Goal: Transaction & Acquisition: Purchase product/service

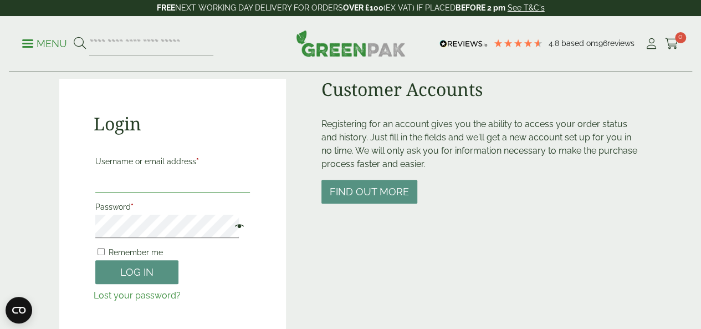
click at [139, 181] on input "Username or email address *" at bounding box center [172, 180] width 155 height 23
type input "**********"
click at [95, 260] on button "Log in" at bounding box center [136, 272] width 83 height 24
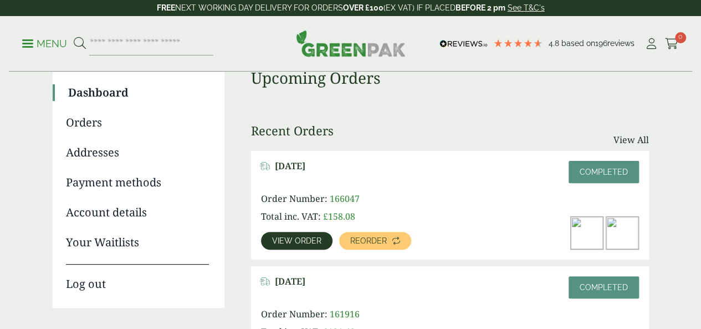
scroll to position [92, 0]
click at [371, 237] on span "Reorder" at bounding box center [368, 241] width 37 height 8
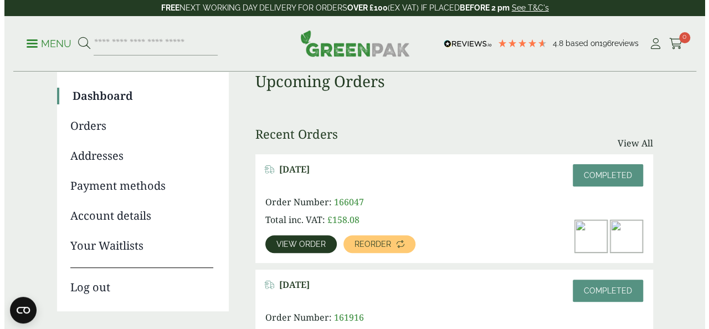
scroll to position [185, 0]
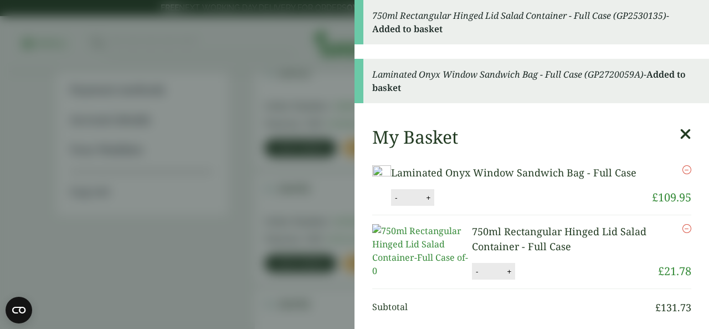
click at [296, 152] on aside "750ml Rectangular Hinged Lid Salad Container - Full Case (GP2530135) - Added to…" at bounding box center [354, 164] width 709 height 329
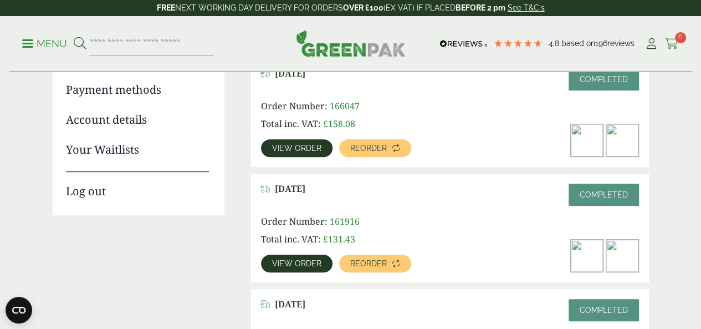
click at [670, 39] on icon at bounding box center [672, 43] width 14 height 11
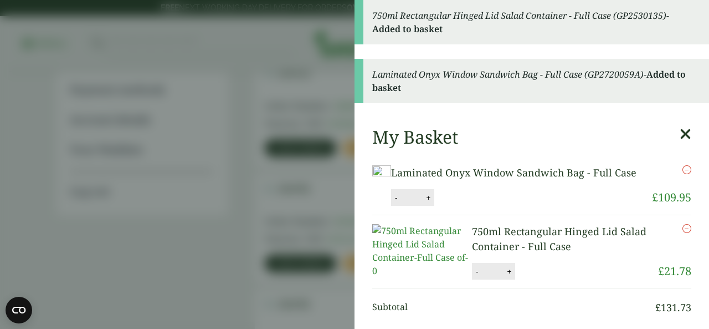
scroll to position [92, 0]
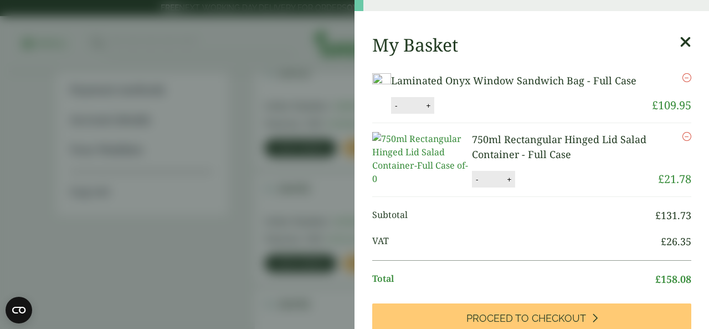
click at [501, 191] on input "*" at bounding box center [493, 178] width 22 height 23
click at [510, 184] on button "+" at bounding box center [509, 179] width 11 height 9
type input "*"
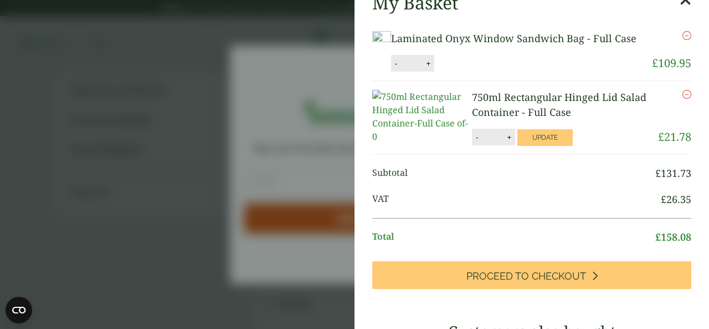
scroll to position [0, 0]
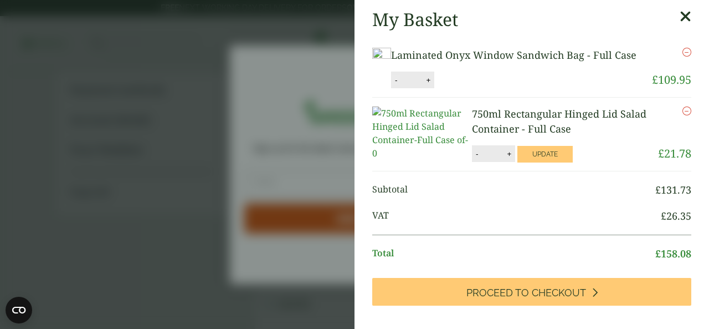
click at [401, 85] on button "-" at bounding box center [396, 79] width 9 height 9
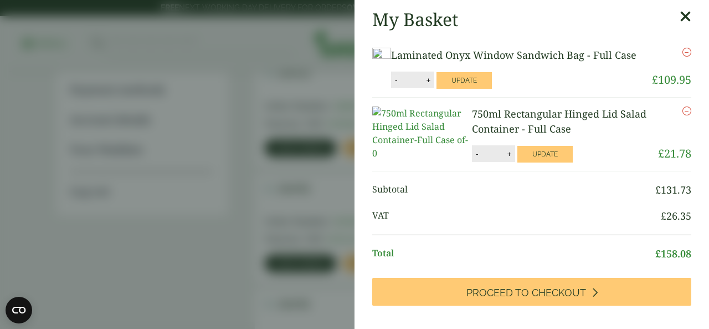
click at [401, 85] on button "-" at bounding box center [396, 79] width 9 height 9
type input "*"
click at [492, 89] on button "Update" at bounding box center [464, 80] width 55 height 17
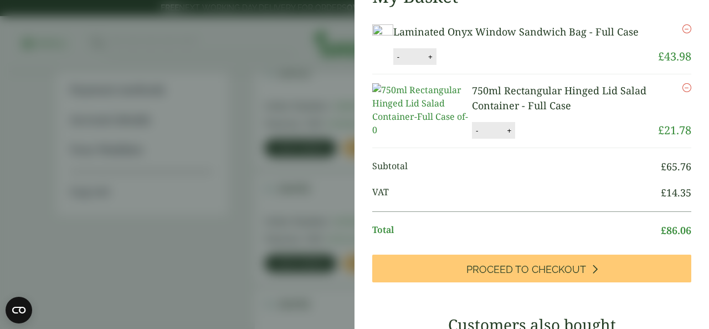
scroll to position [92, 0]
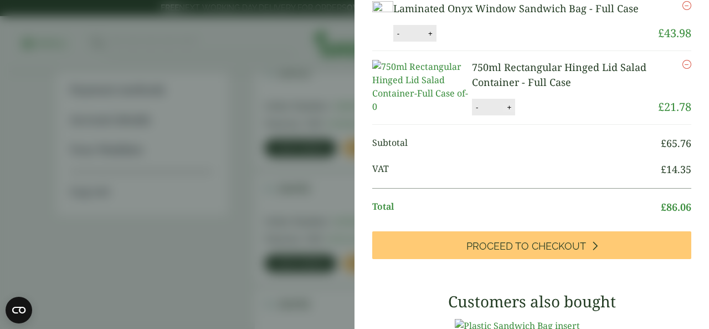
click at [507, 112] on button "+" at bounding box center [509, 107] width 11 height 9
type input "*"
click at [528, 116] on button "Update" at bounding box center [545, 107] width 55 height 17
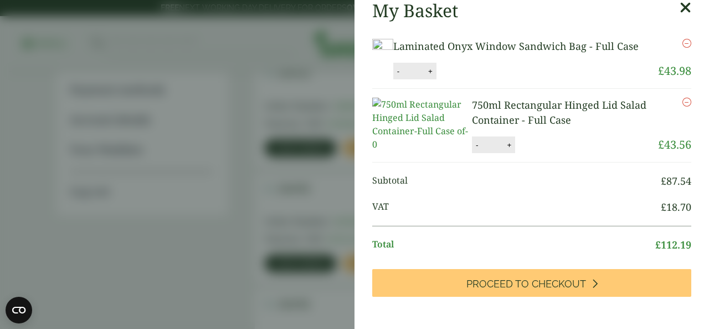
scroll to position [101, 0]
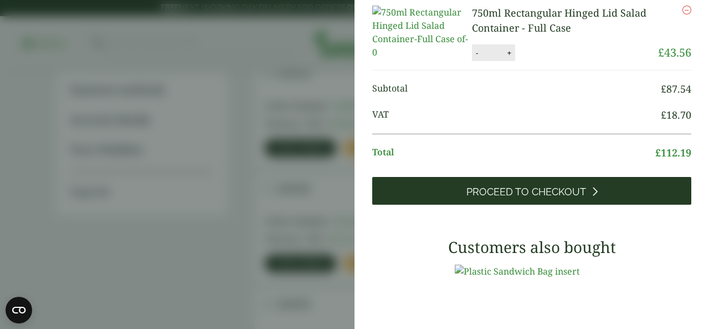
click at [546, 198] on span "Proceed to Checkout" at bounding box center [527, 192] width 120 height 12
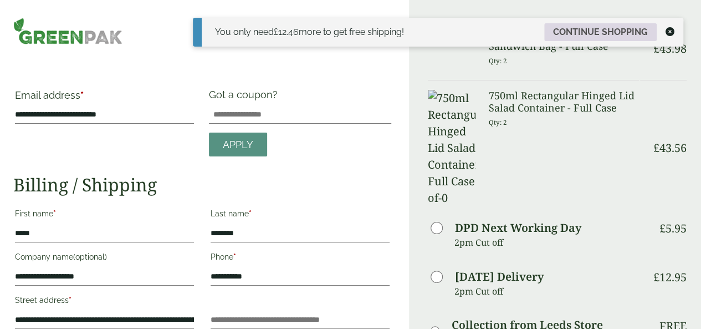
click at [586, 24] on link "Continue shopping" at bounding box center [600, 32] width 113 height 18
click at [624, 35] on link "Continue shopping" at bounding box center [600, 32] width 113 height 18
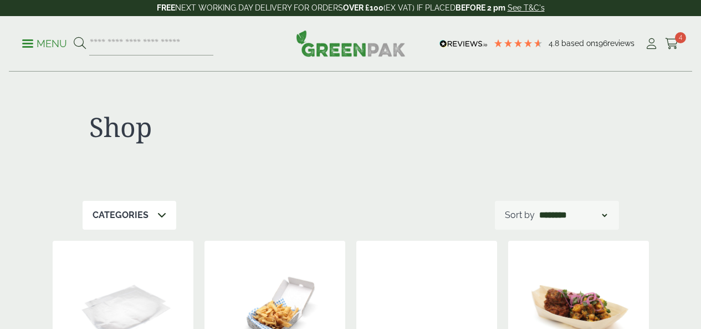
click at [672, 39] on icon at bounding box center [672, 43] width 14 height 11
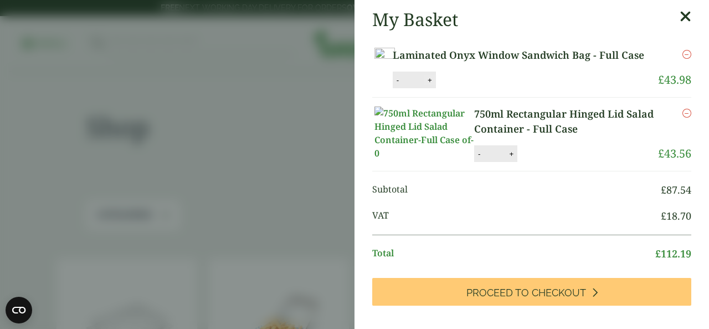
click at [436, 85] on button "+" at bounding box center [430, 79] width 11 height 9
type input "*"
click at [494, 89] on button "Update" at bounding box center [465, 80] width 55 height 17
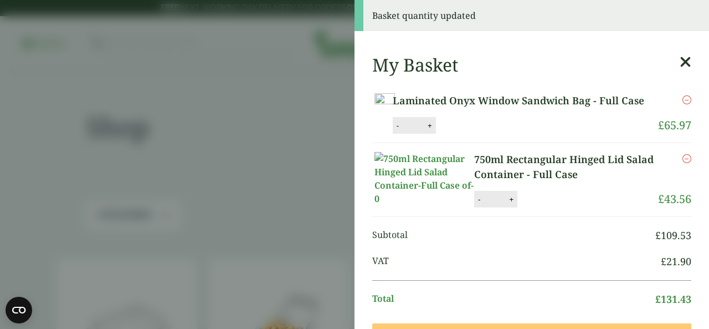
scroll to position [185, 0]
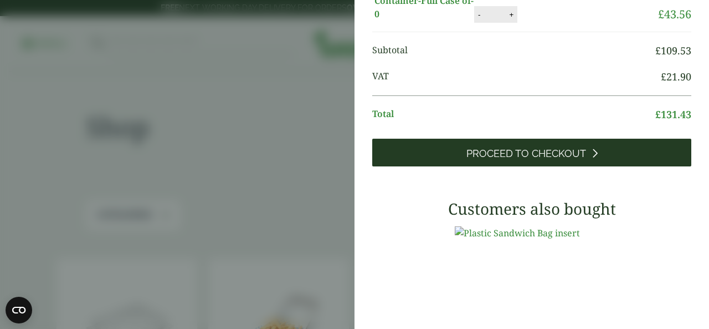
click at [535, 160] on span "Proceed to Checkout" at bounding box center [527, 153] width 120 height 12
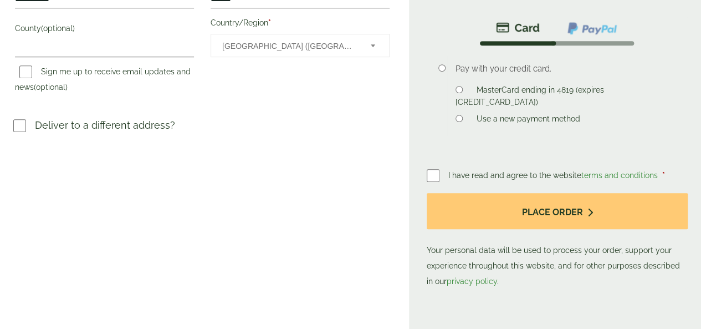
scroll to position [369, 0]
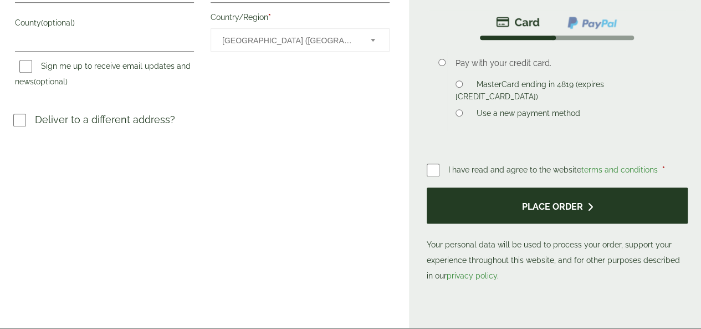
click at [497, 223] on button "Place order" at bounding box center [557, 205] width 261 height 36
